Goal: Information Seeking & Learning: Learn about a topic

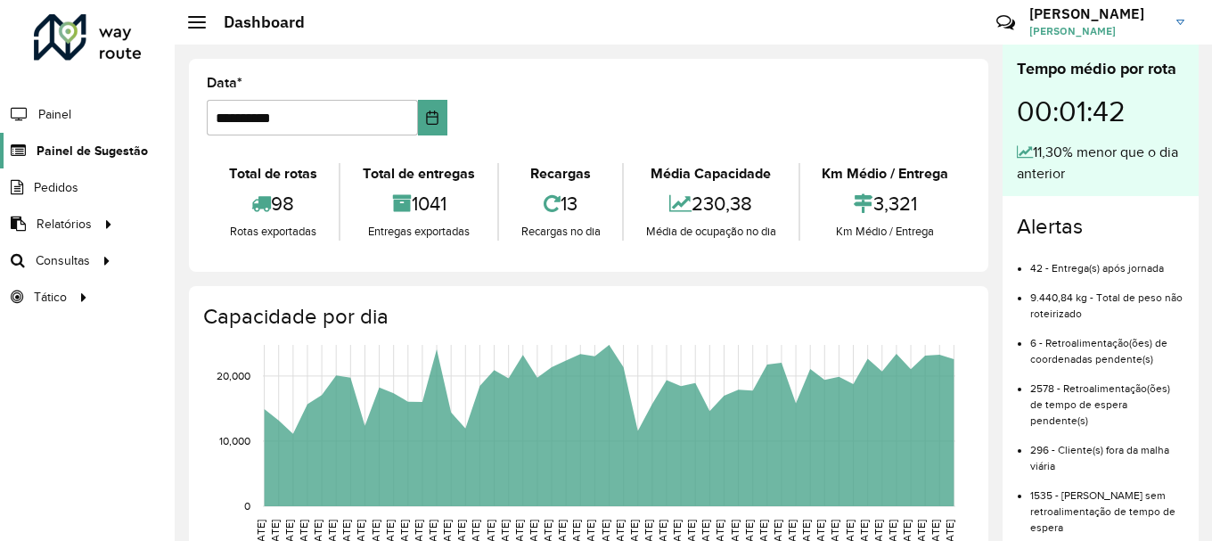
click at [76, 160] on span "Painel de Sugestão" at bounding box center [92, 151] width 111 height 19
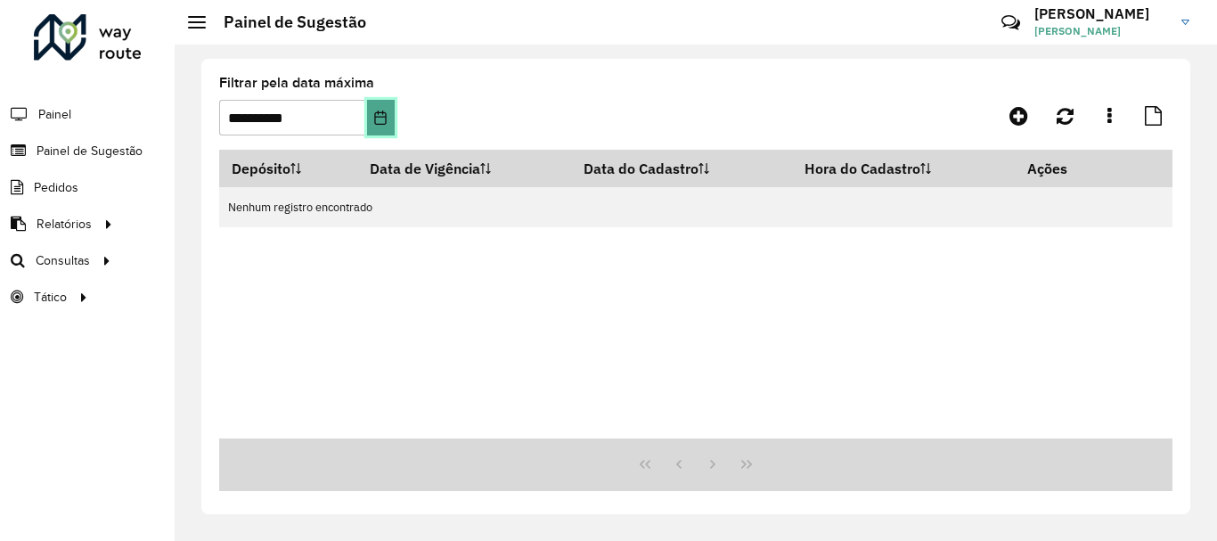
click at [380, 119] on icon "Choose Date" at bounding box center [380, 118] width 14 height 14
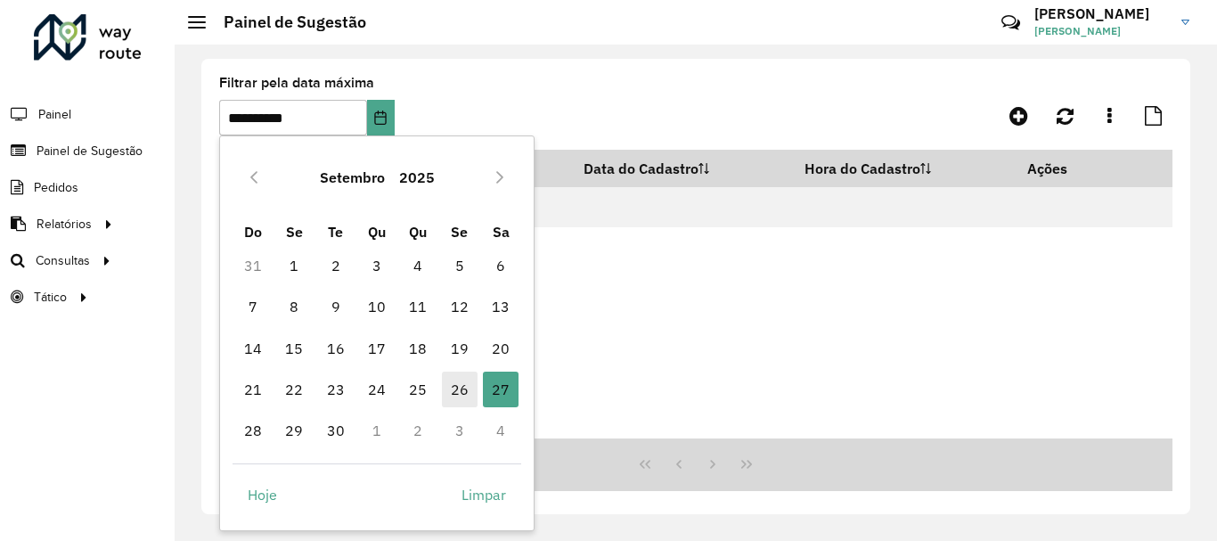
click at [459, 385] on span "26" at bounding box center [460, 390] width 36 height 36
type input "**********"
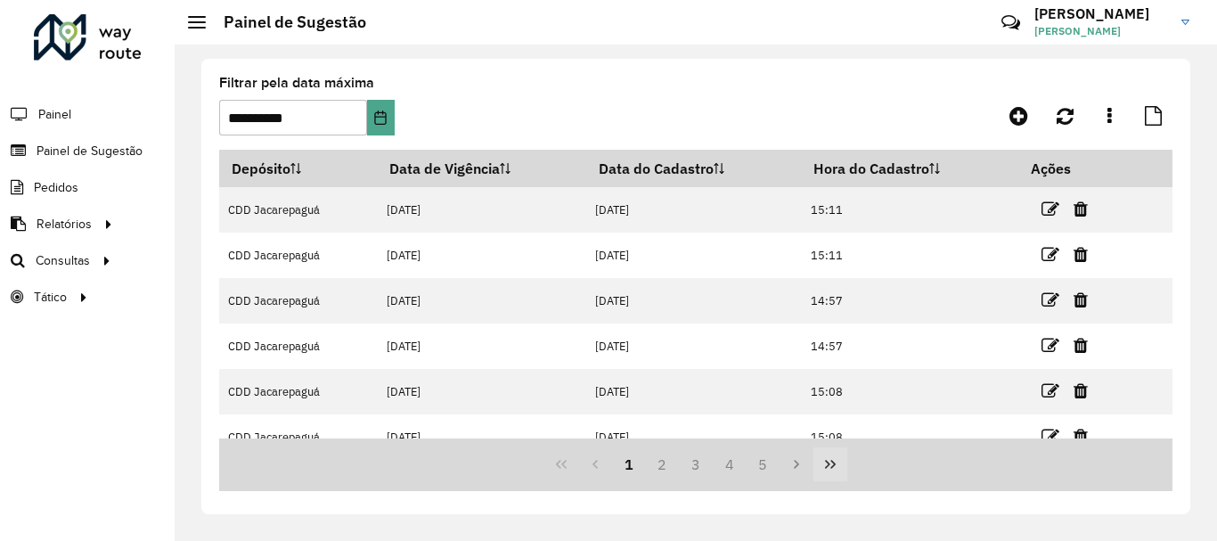
click at [834, 464] on icon "Last Page" at bounding box center [830, 464] width 11 height 9
click at [834, 464] on div "67 68 69 70 71" at bounding box center [696, 465] width 954 height 53
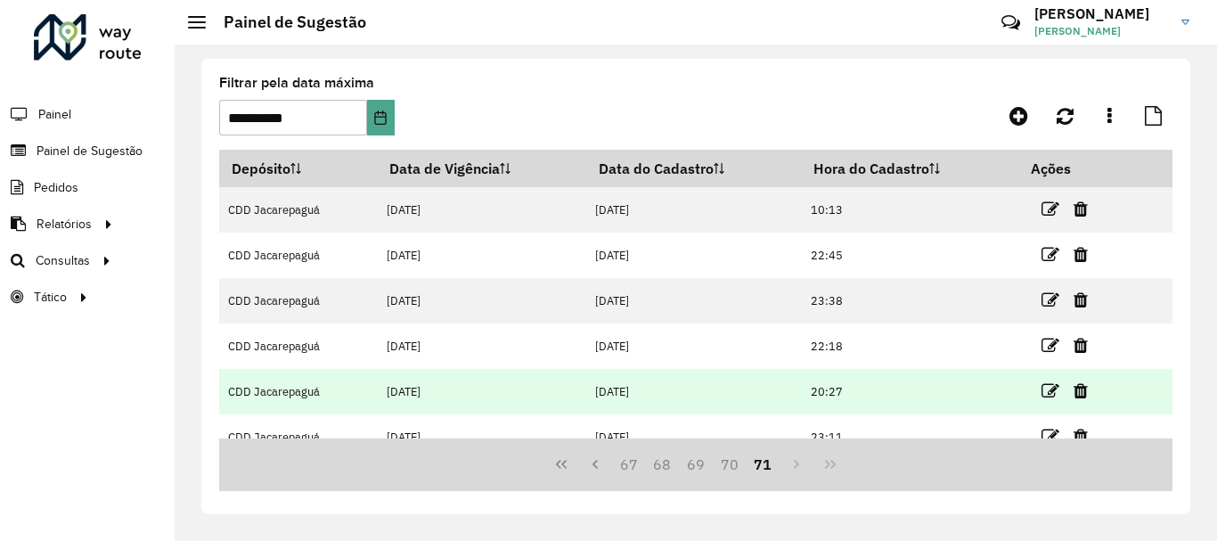
scroll to position [158, 0]
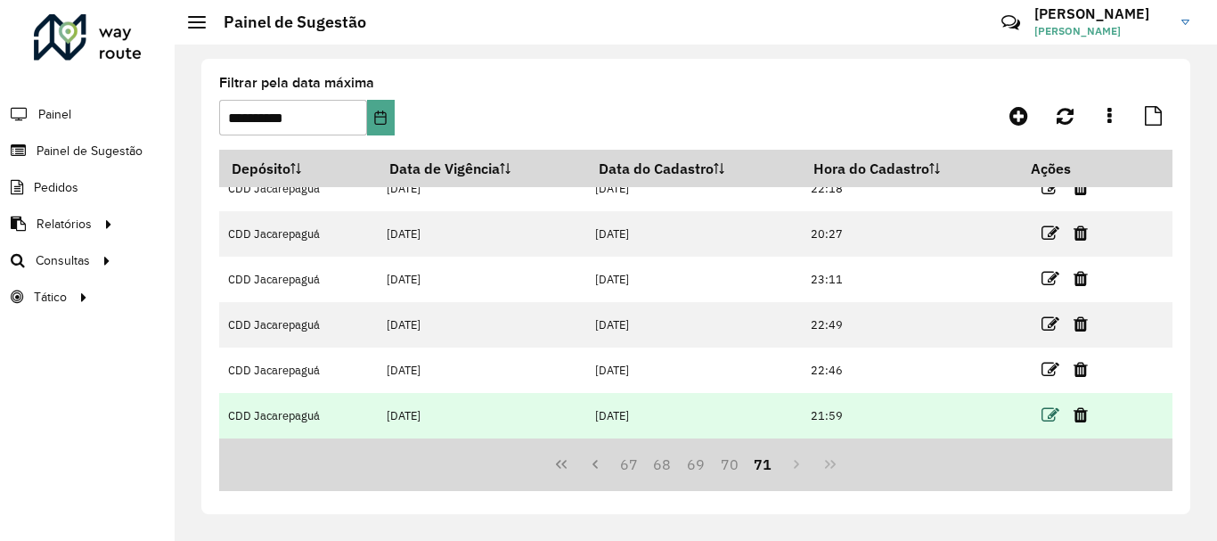
click at [1042, 411] on icon at bounding box center [1051, 415] width 18 height 18
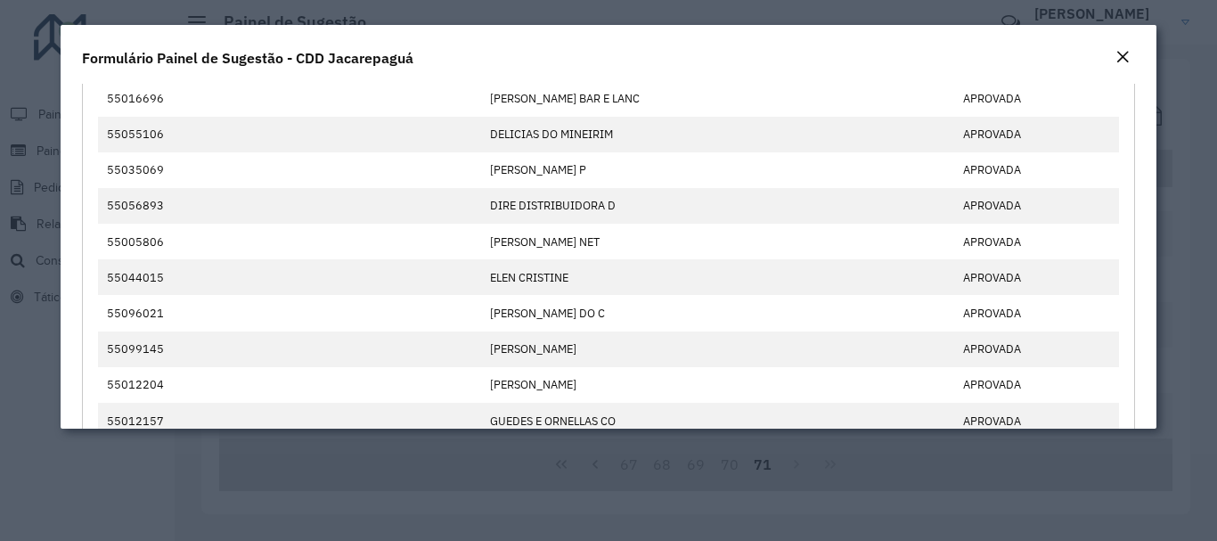
scroll to position [0, 0]
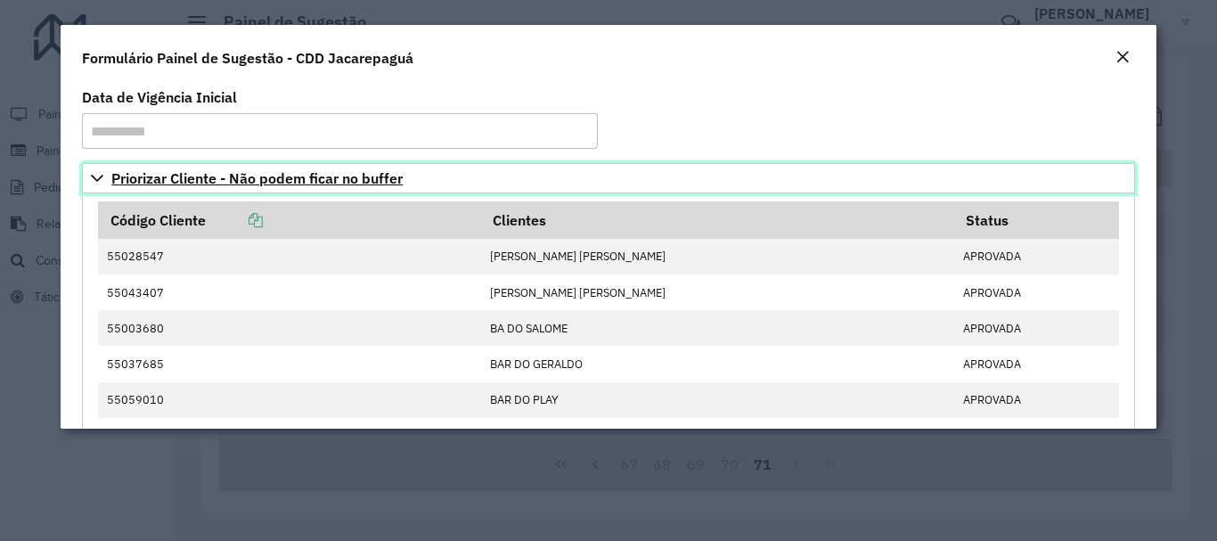
click at [360, 175] on span "Priorizar Cliente - Não podem ficar no buffer" at bounding box center [256, 178] width 291 height 14
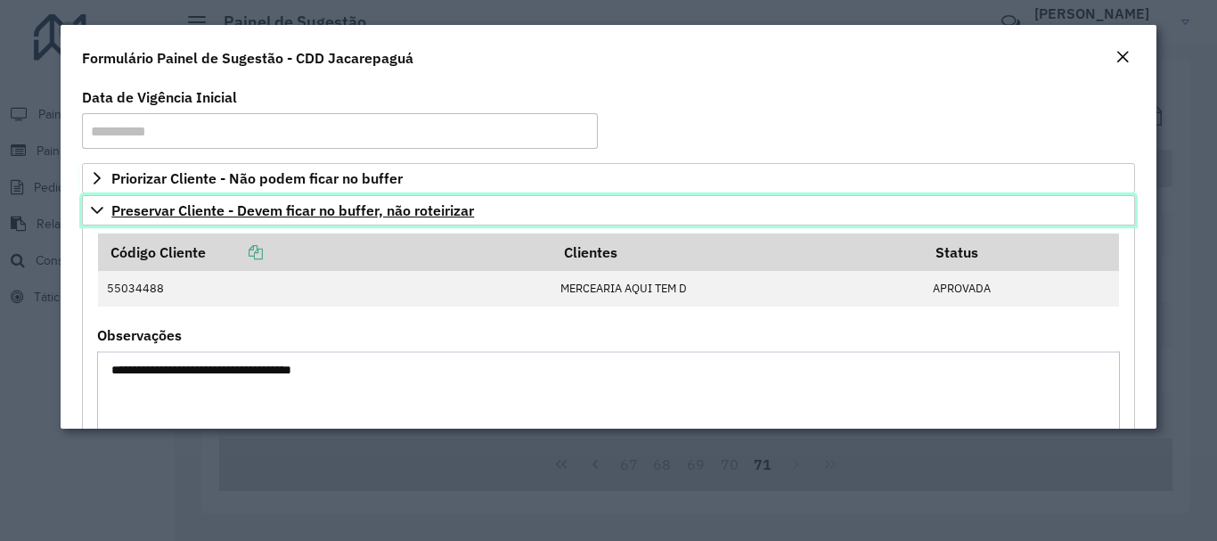
click at [378, 211] on span "Preservar Cliente - Devem ficar no buffer, não roteirizar" at bounding box center [292, 210] width 363 height 14
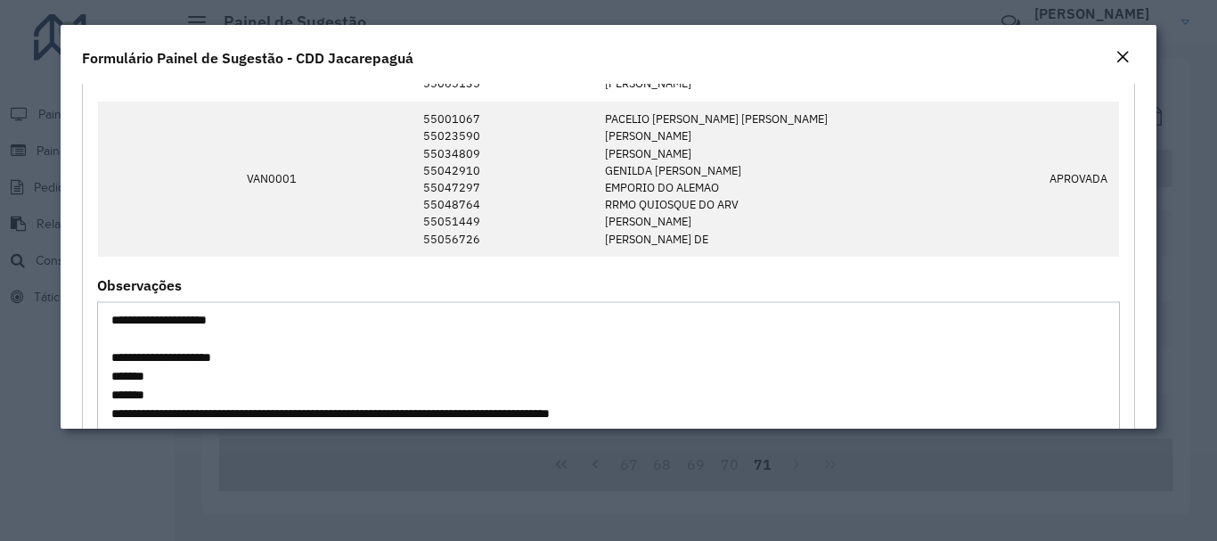
scroll to position [1159, 0]
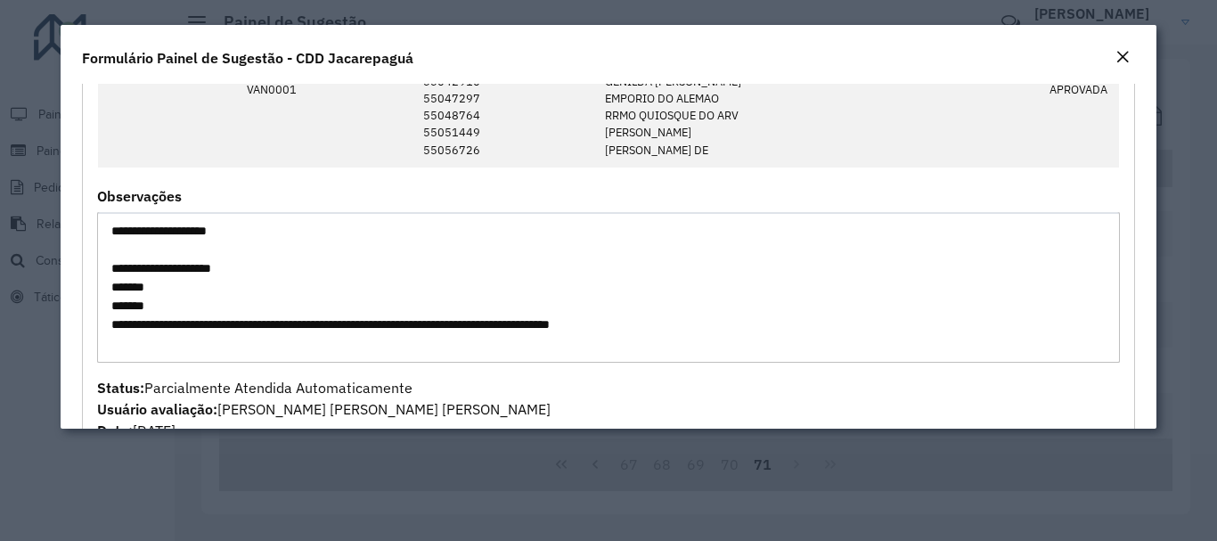
click at [1031, 316] on textarea "**********" at bounding box center [608, 287] width 1022 height 151
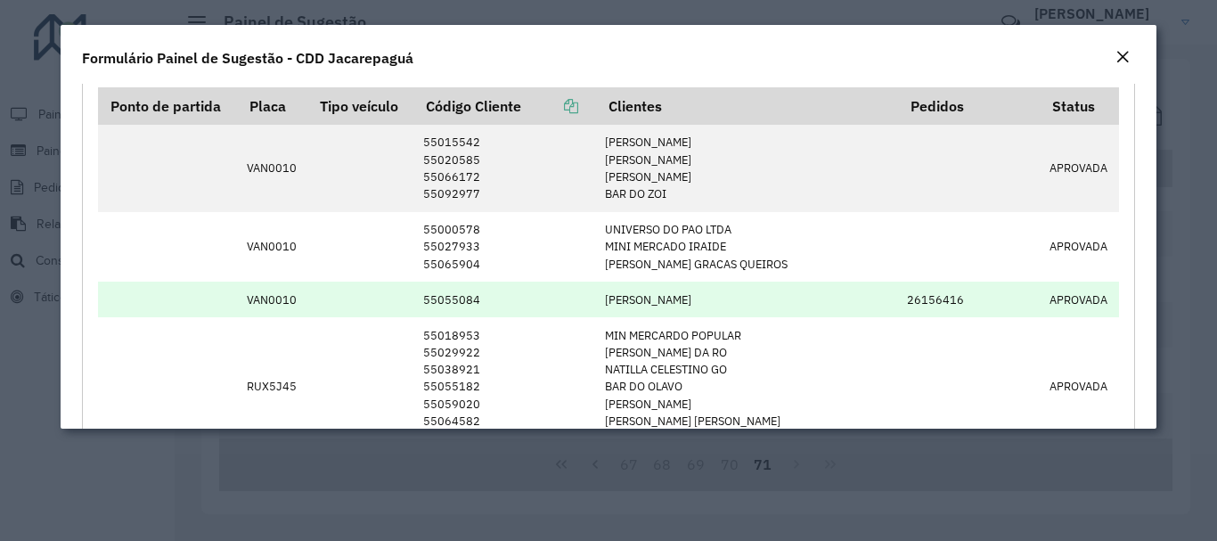
scroll to position [0, 0]
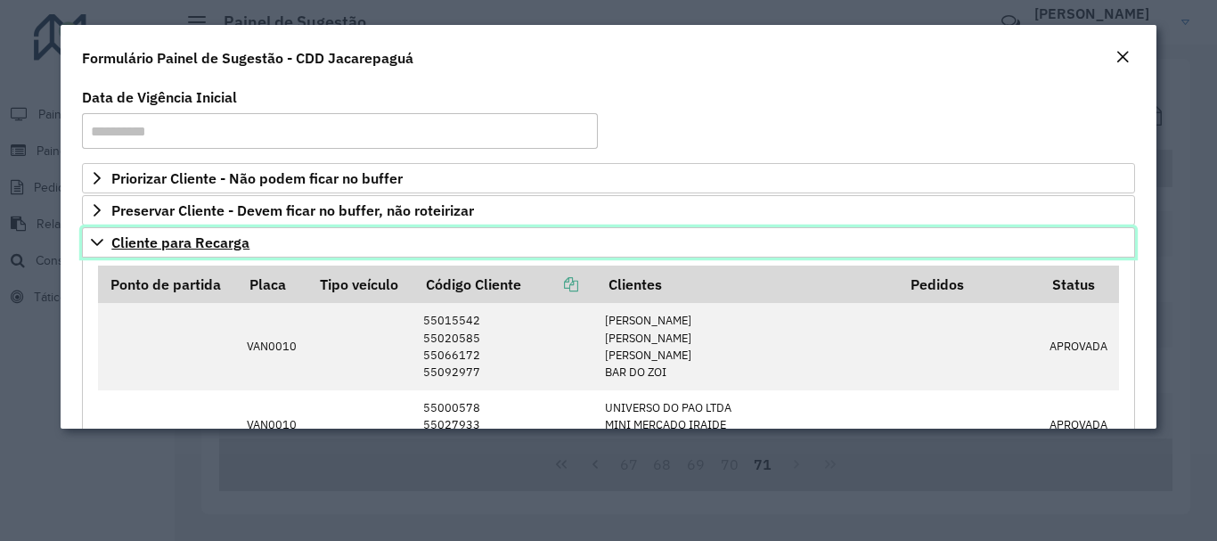
click at [242, 240] on span "Cliente para Recarga" at bounding box center [180, 242] width 138 height 14
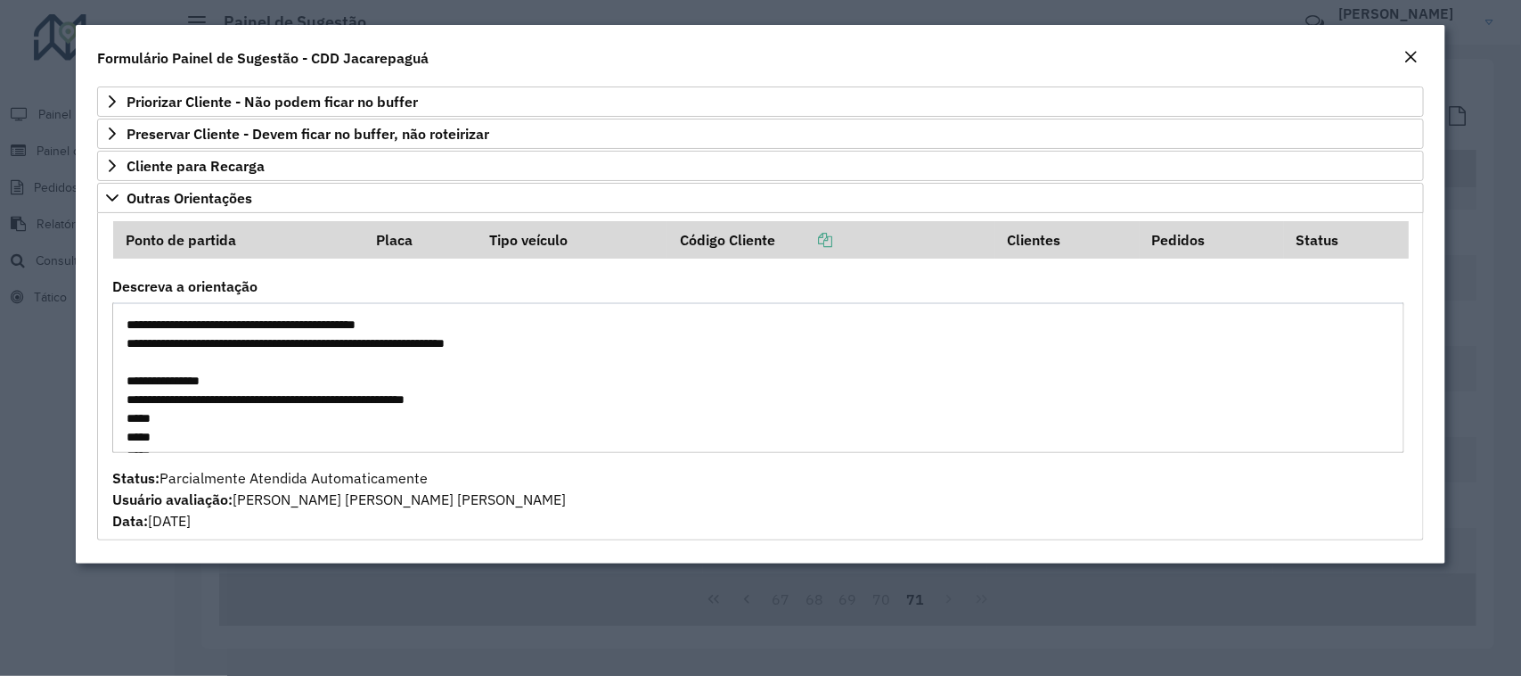
scroll to position [112, 0]
